Goal: Information Seeking & Learning: Learn about a topic

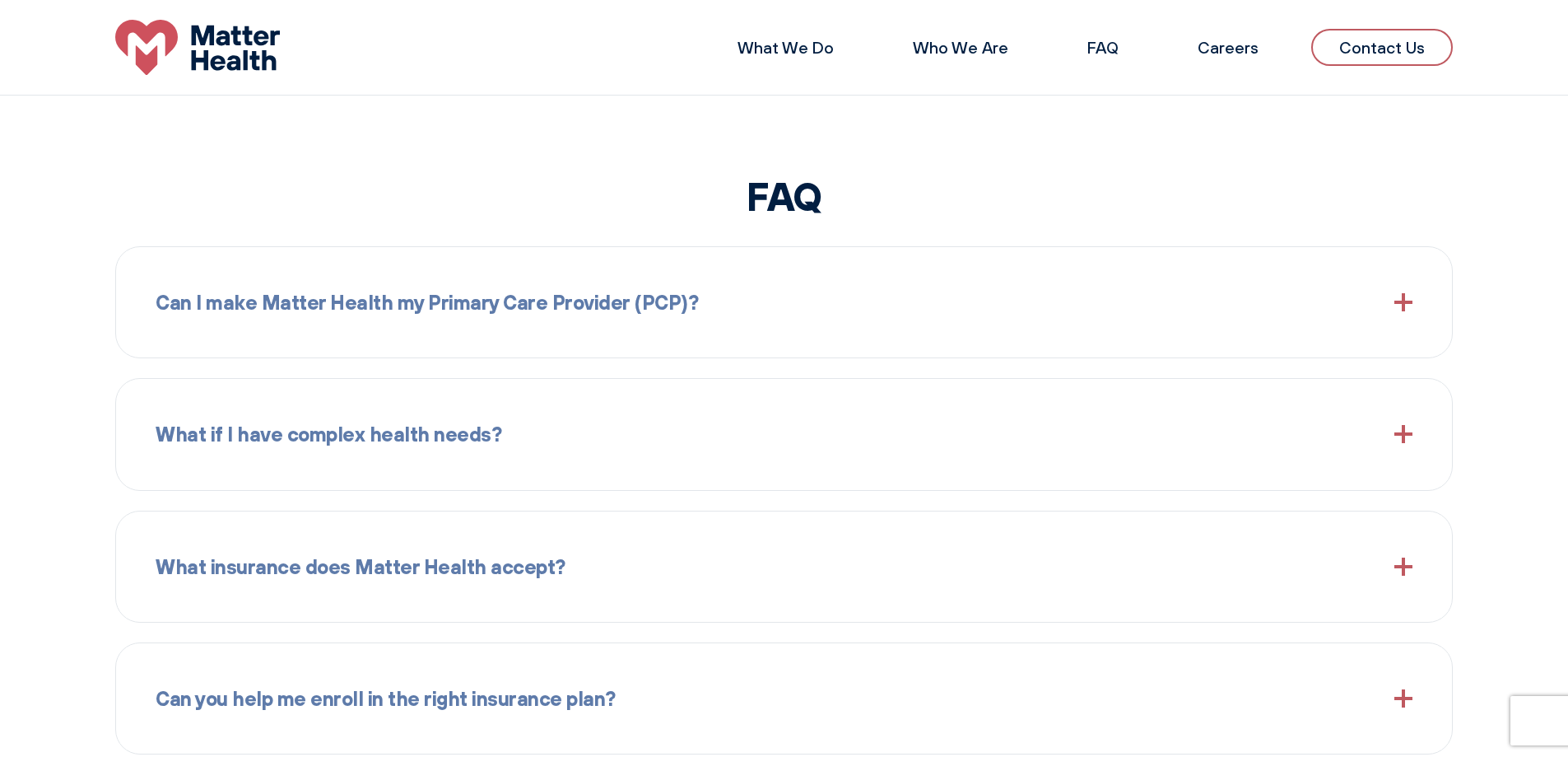
scroll to position [1894, 0]
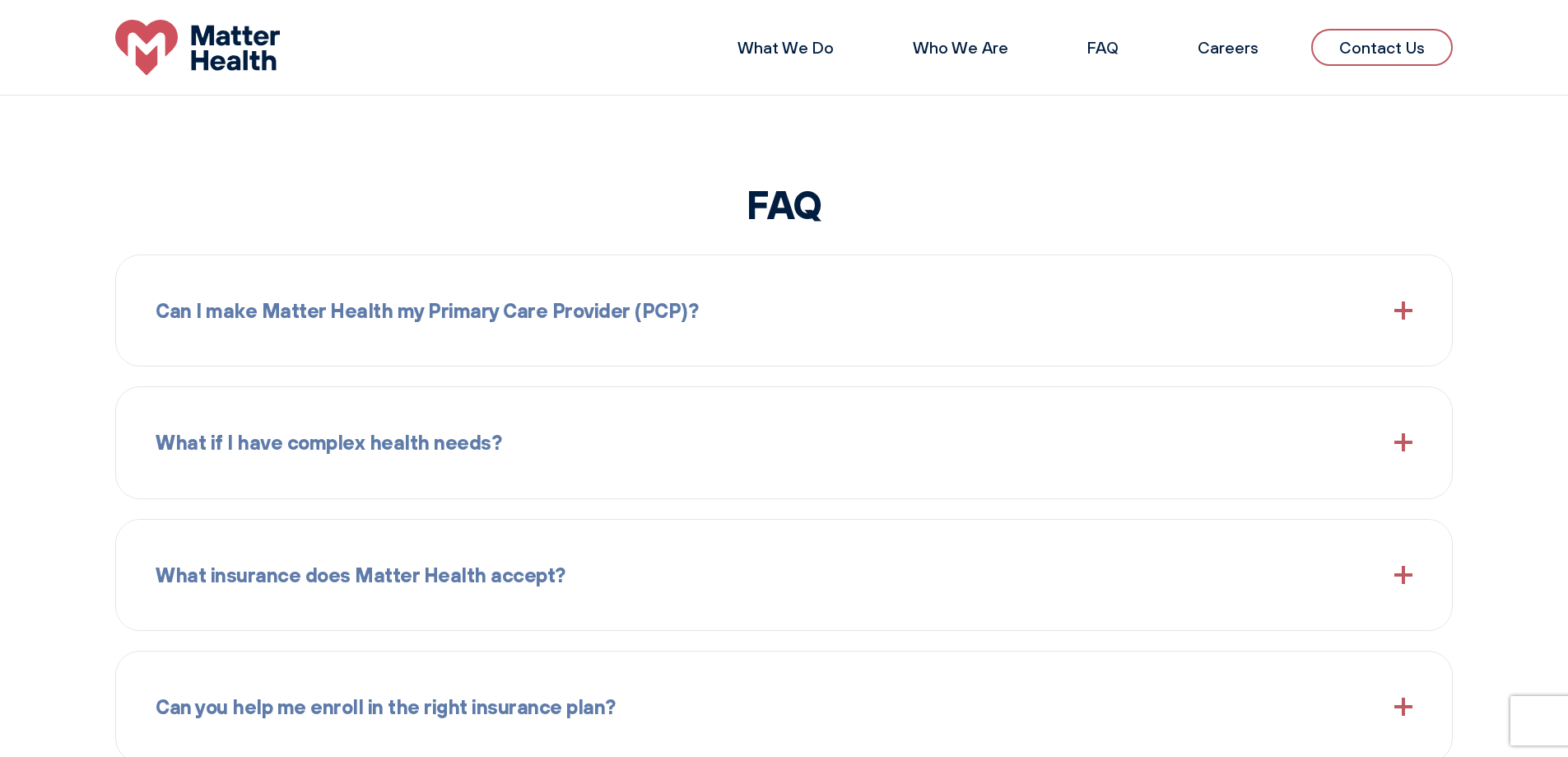
click at [418, 317] on span "Can I make Matter Health my Primary Care Provider (PCP)?" at bounding box center [426, 310] width 542 height 32
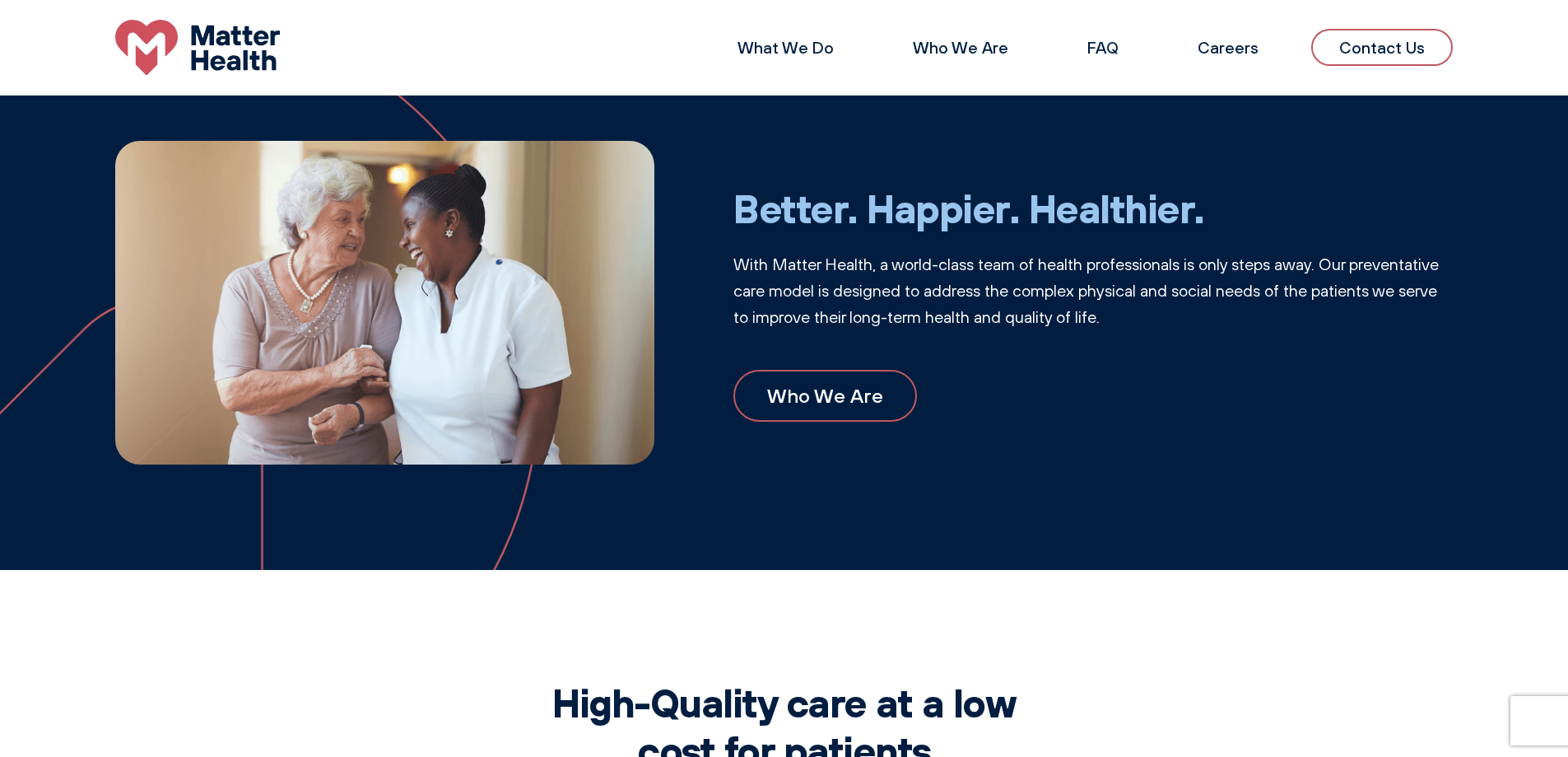
scroll to position [577, 0]
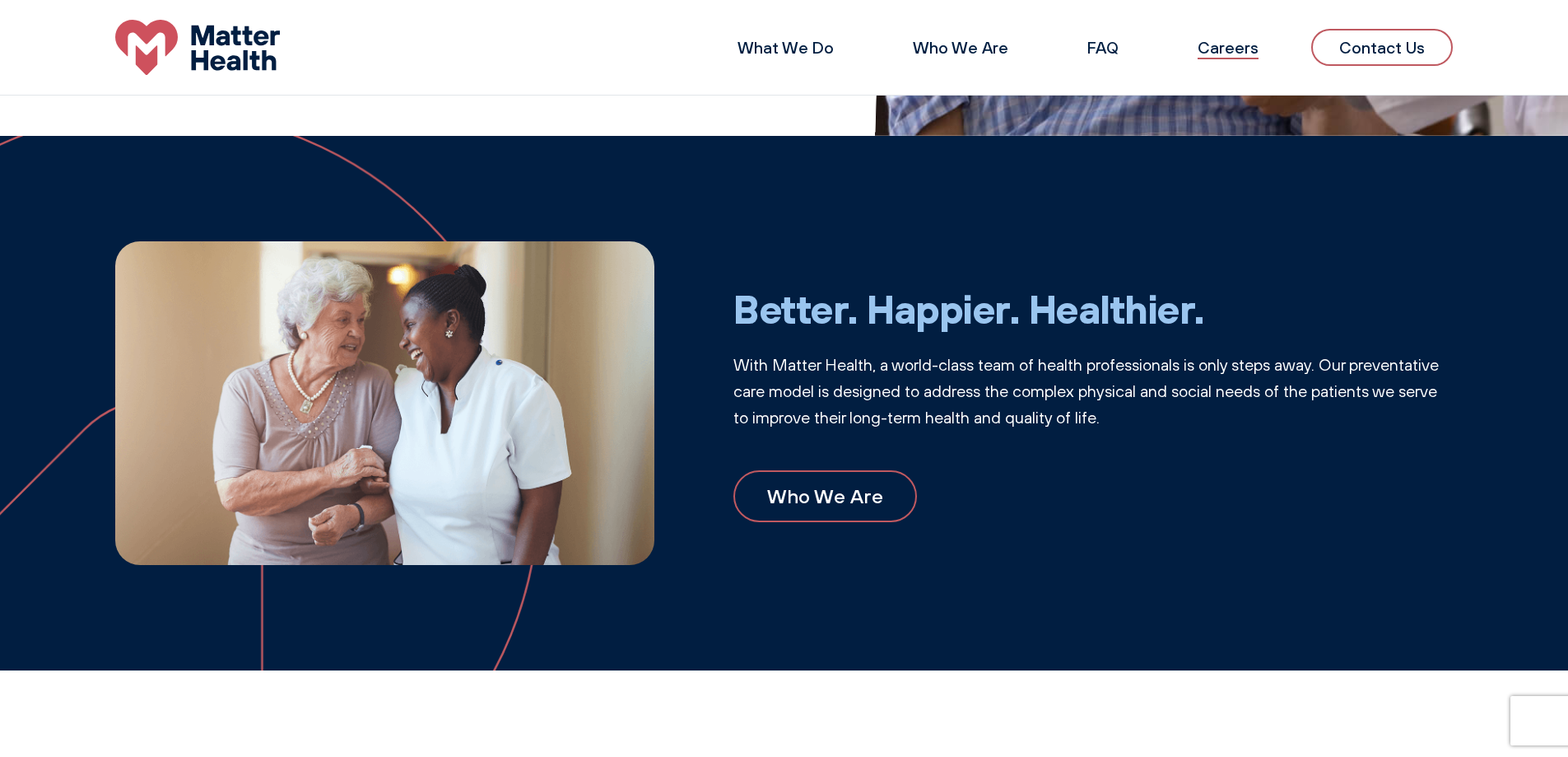
click at [1254, 44] on link "Careers" at bounding box center [1228, 47] width 61 height 21
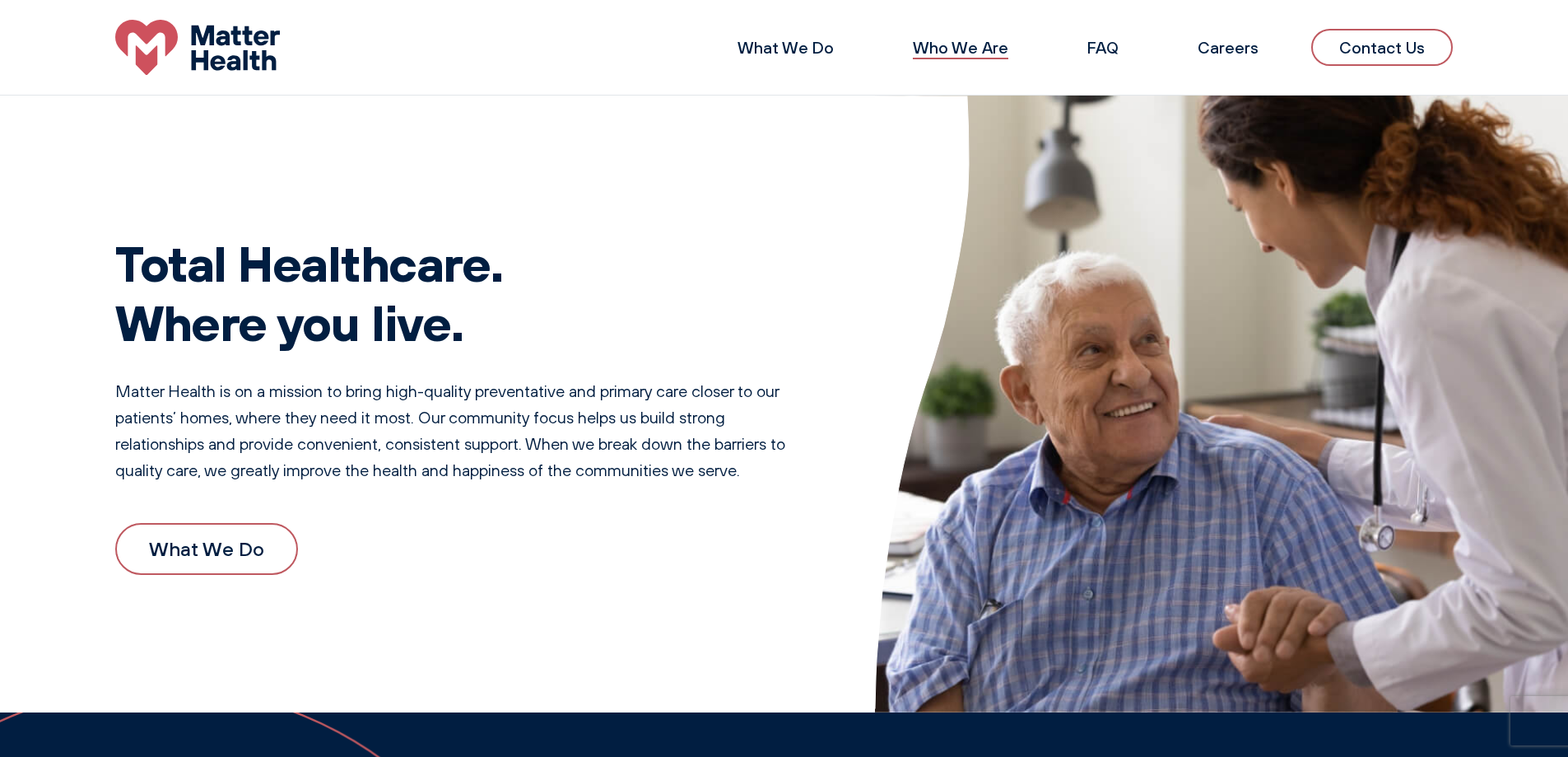
click at [976, 55] on link "Who We Are" at bounding box center [961, 47] width 96 height 21
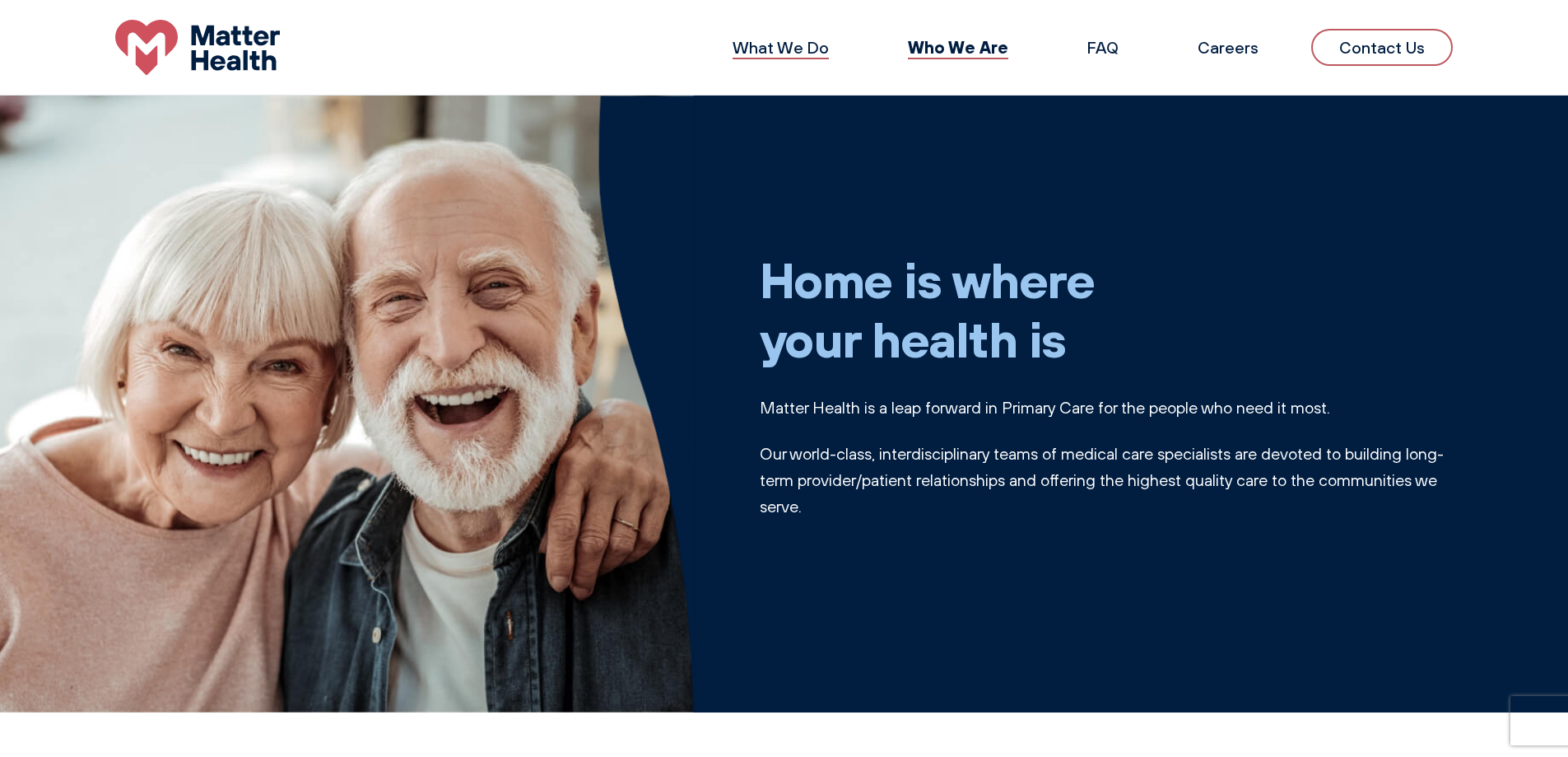
click at [810, 44] on link "What We Do" at bounding box center [781, 47] width 97 height 21
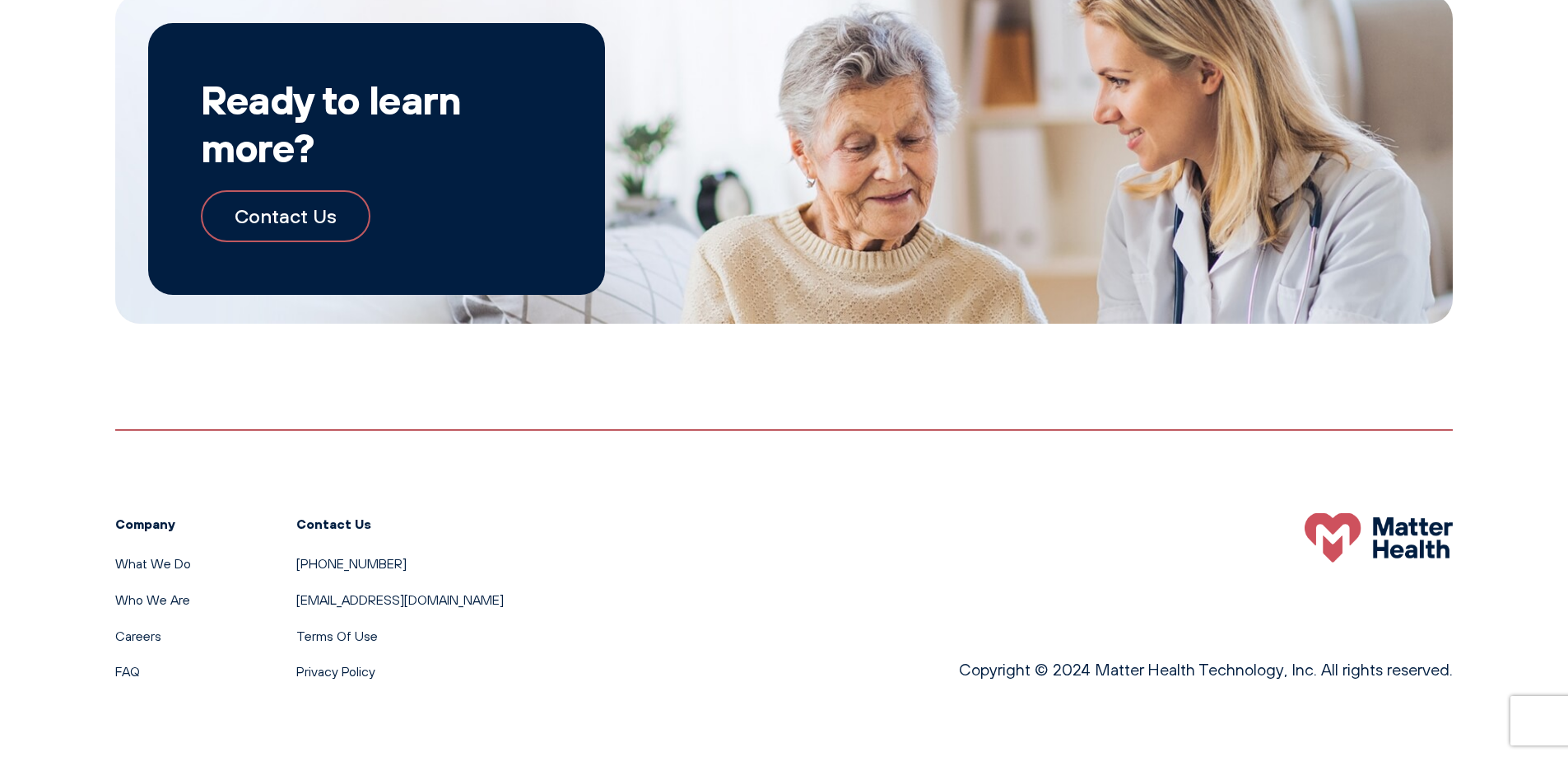
scroll to position [1808, 0]
